Goal: Information Seeking & Learning: Learn about a topic

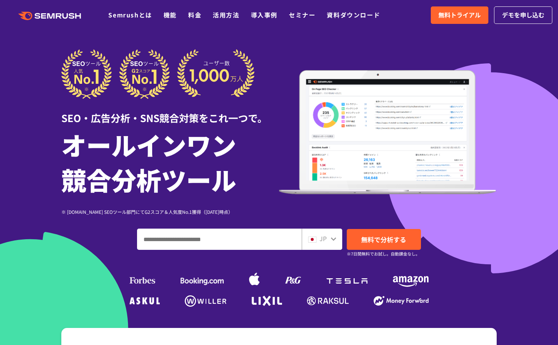
click at [263, 236] on input "ドメイン、キーワードまたはURLを入力してください" at bounding box center [220, 239] width 164 height 20
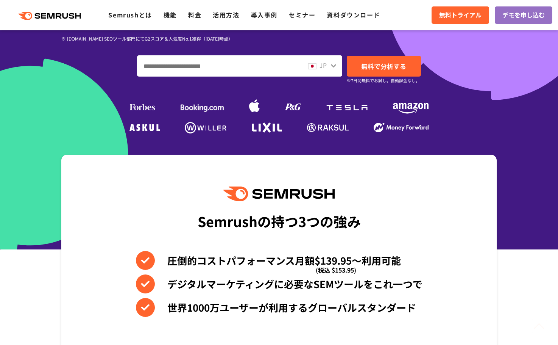
scroll to position [227, 0]
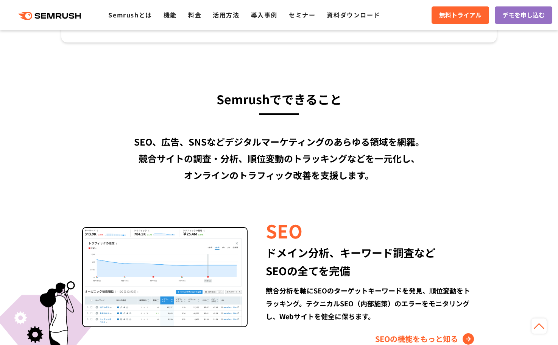
scroll to position [644, 0]
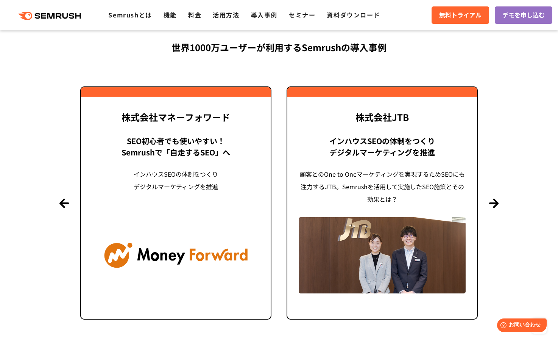
scroll to position [1970, 0]
